Goal: Task Accomplishment & Management: Complete application form

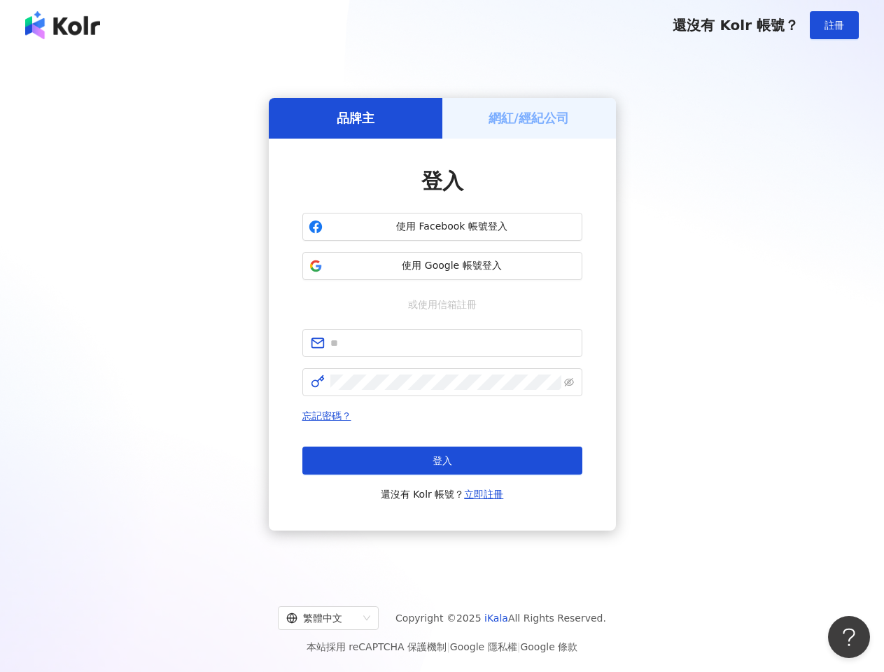
click at [834, 25] on span "註冊" at bounding box center [834, 25] width 20 height 11
click at [355, 118] on h5 "品牌主" at bounding box center [355, 117] width 38 height 17
click at [529, 118] on h5 "網紅/經紀公司" at bounding box center [528, 117] width 80 height 17
click at [442, 227] on span "使用 Facebook 帳號登入" at bounding box center [452, 227] width 248 height 14
click at [442, 266] on span "使用 Google 帳號登入" at bounding box center [452, 266] width 248 height 14
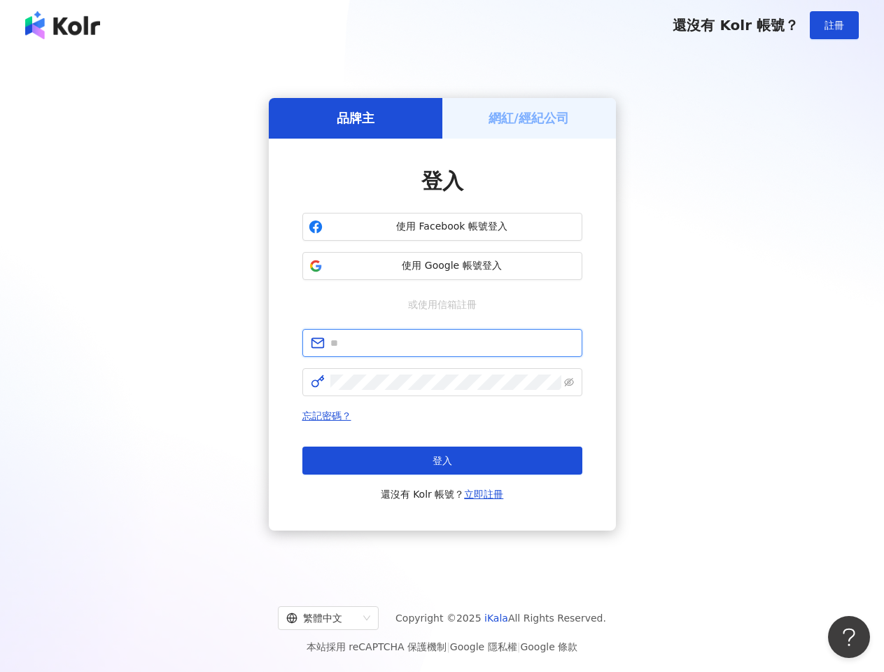
click at [442, 343] on input "text" at bounding box center [451, 342] width 243 height 15
click at [569, 382] on icon "eye-invisible" at bounding box center [569, 382] width 10 height 10
click at [442, 460] on span "登入" at bounding box center [442, 460] width 20 height 11
